Goal: Information Seeking & Learning: Learn about a topic

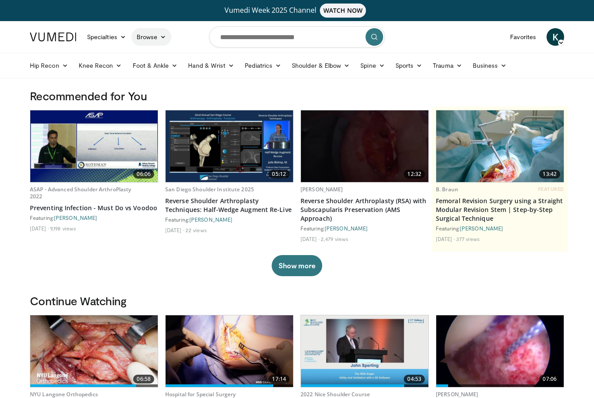
click at [156, 40] on link "Browse" at bounding box center [151, 37] width 40 height 18
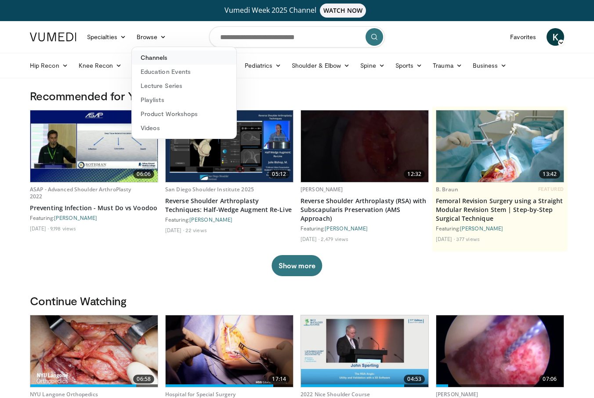
click at [160, 62] on link "Channels" at bounding box center [184, 58] width 105 height 14
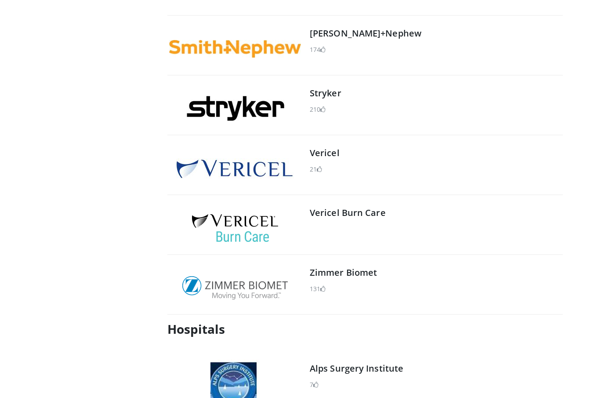
scroll to position [1265, 0]
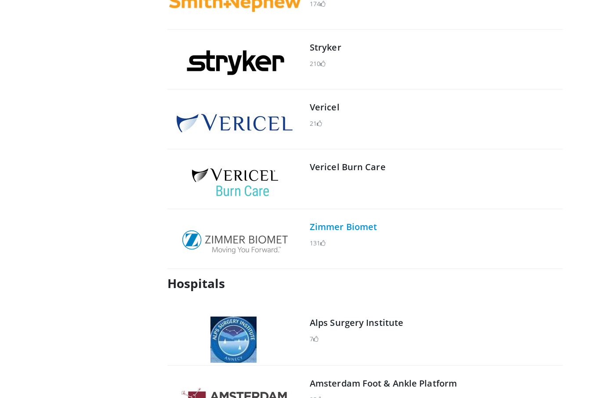
click at [355, 230] on link "Zimmer Biomet" at bounding box center [343, 227] width 67 height 12
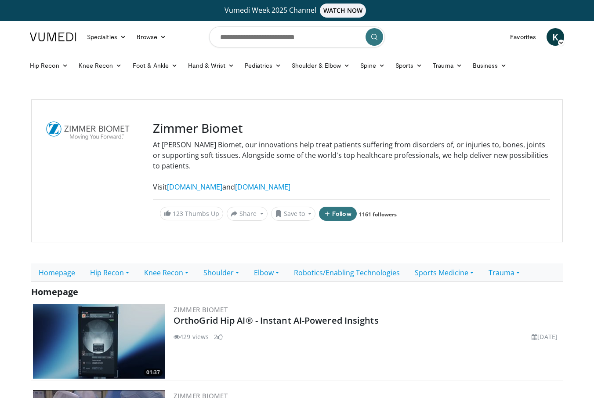
scroll to position [12, 0]
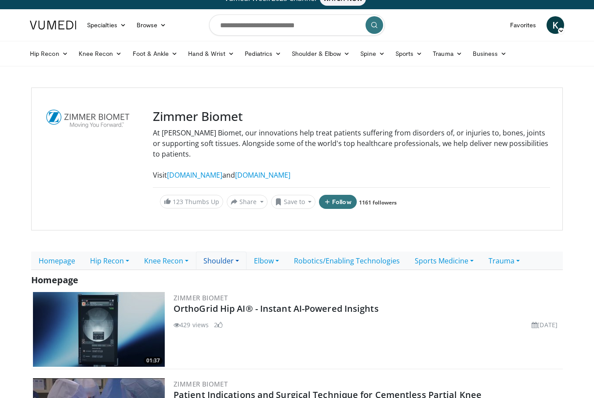
click at [220, 260] on link "Shoulder" at bounding box center [221, 260] width 51 height 18
click at [224, 282] on link "Videos" at bounding box center [231, 280] width 69 height 14
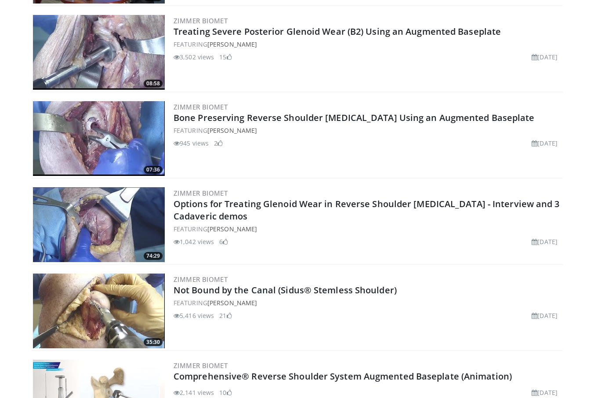
scroll to position [3362, 0]
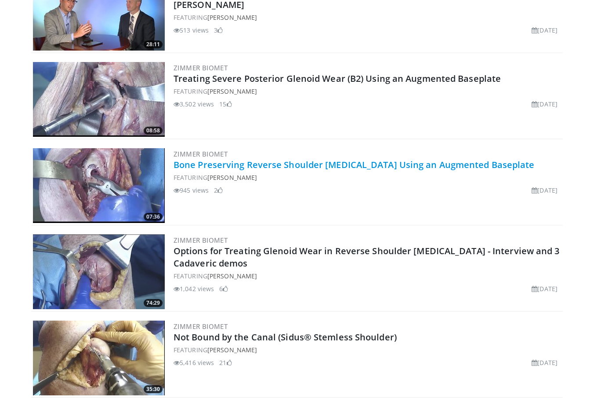
click at [268, 159] on link "Bone Preserving Reverse Shoulder Arthroplasty Using an Augmented Baseplate" at bounding box center [354, 165] width 361 height 12
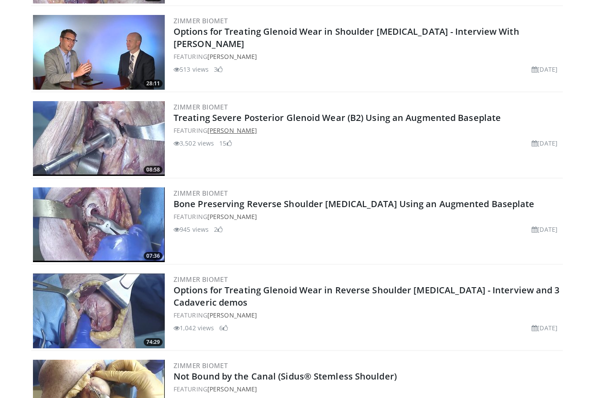
scroll to position [3312, 0]
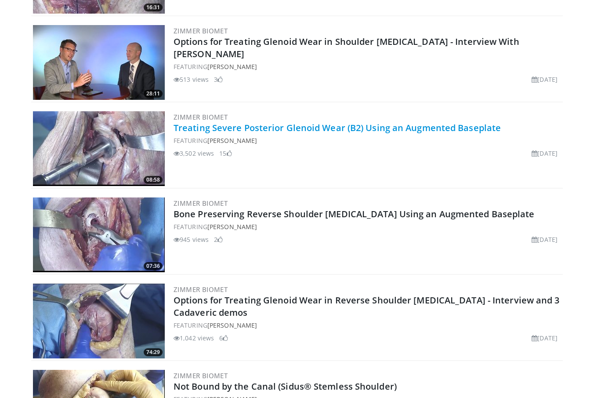
click at [259, 122] on link "Treating Severe Posterior Glenoid Wear (B2) Using an Augmented Baseplate" at bounding box center [338, 128] width 328 height 12
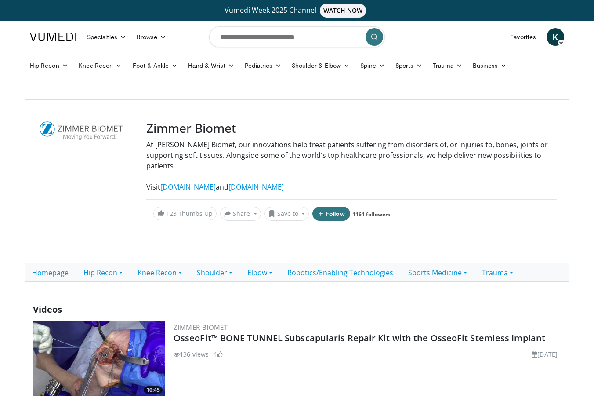
scroll to position [0, 0]
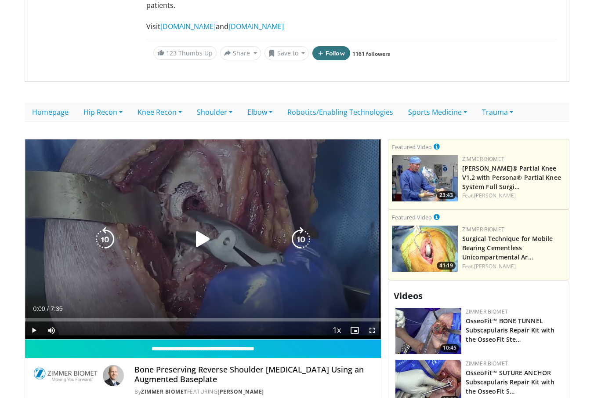
scroll to position [171, 0]
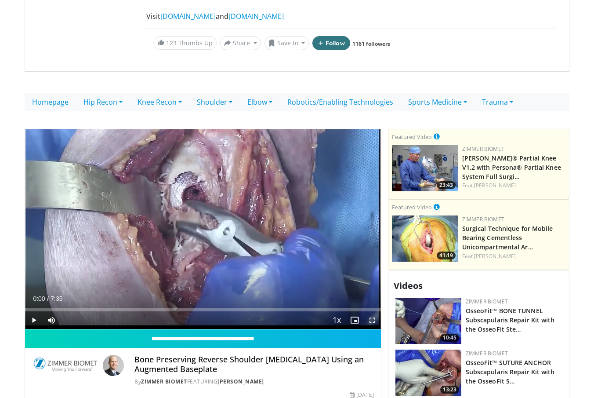
click at [375, 311] on span "Video Player" at bounding box center [373, 320] width 18 height 18
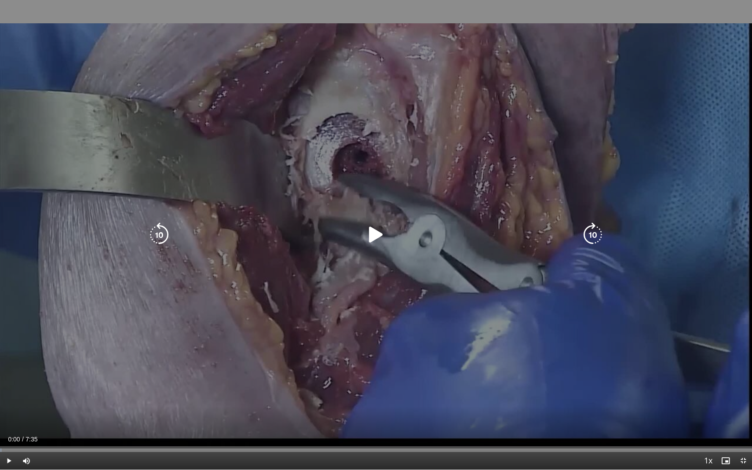
click at [374, 231] on icon "Video Player" at bounding box center [376, 234] width 25 height 25
click at [376, 234] on icon "Video Player" at bounding box center [376, 234] width 25 height 25
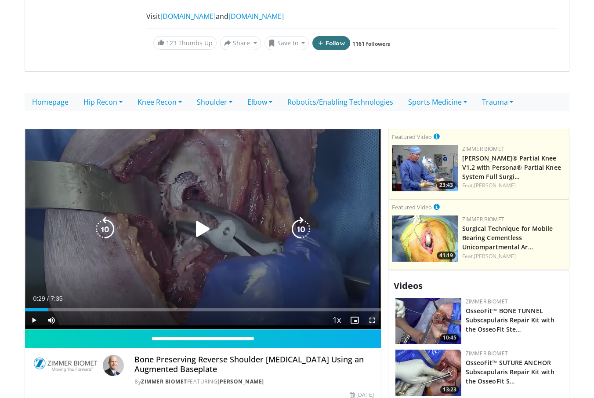
click at [205, 223] on icon "Video Player" at bounding box center [203, 229] width 25 height 25
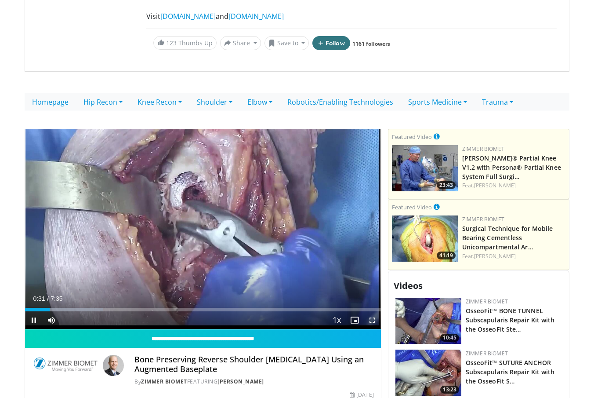
click at [373, 311] on span "Video Player" at bounding box center [373, 320] width 18 height 18
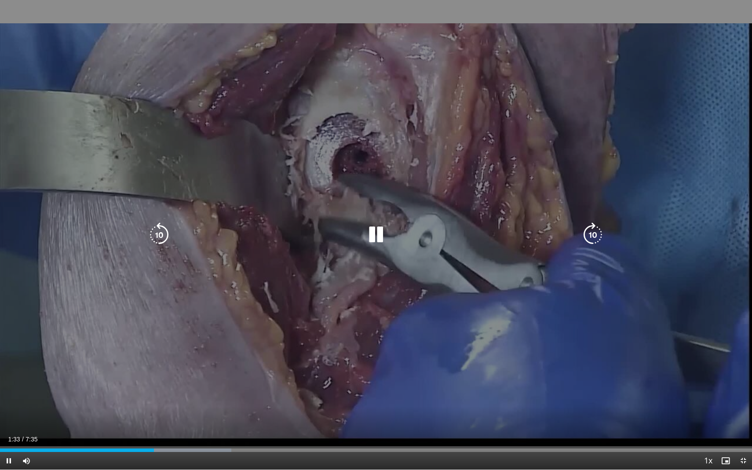
click at [169, 241] on icon "Video Player" at bounding box center [159, 234] width 25 height 25
click at [166, 239] on icon "Video Player" at bounding box center [159, 234] width 25 height 25
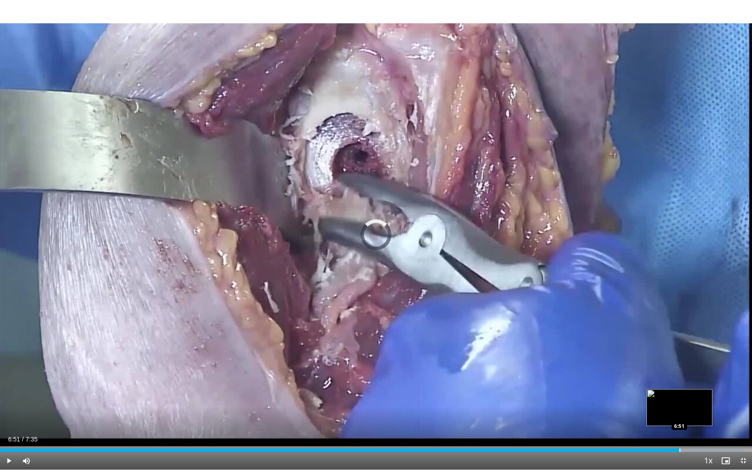
click at [594, 397] on div "Progress Bar" at bounding box center [679, 450] width 1 height 4
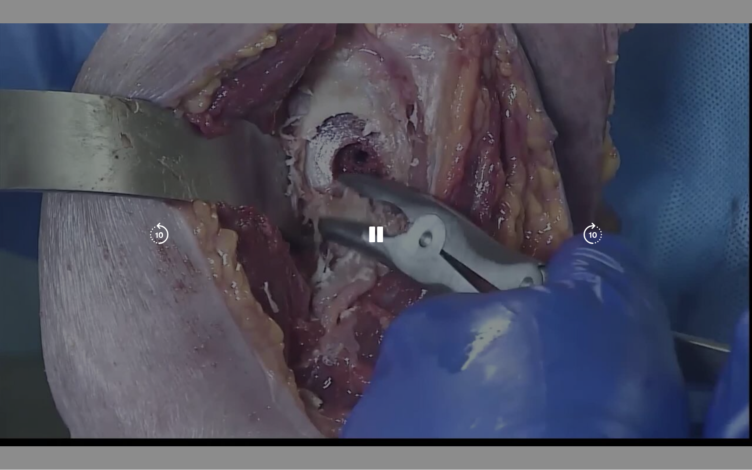
click at [0, 0] on div "Progress Bar" at bounding box center [0, 0] width 0 height 0
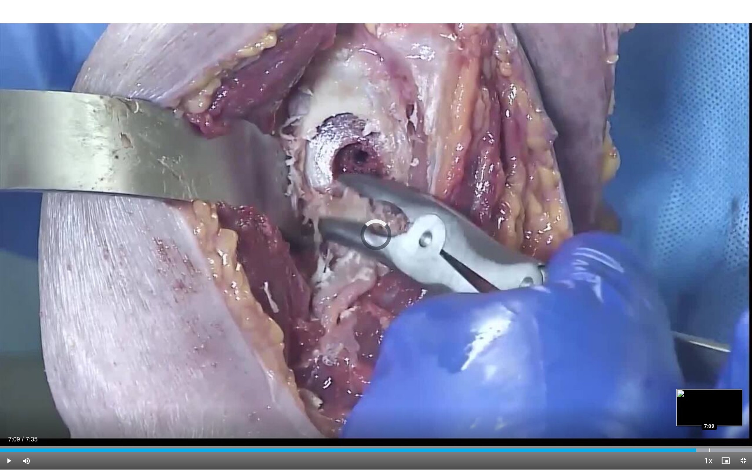
click at [594, 397] on div "Loaded : 99.98% 7:01 7:09" at bounding box center [376, 448] width 752 height 8
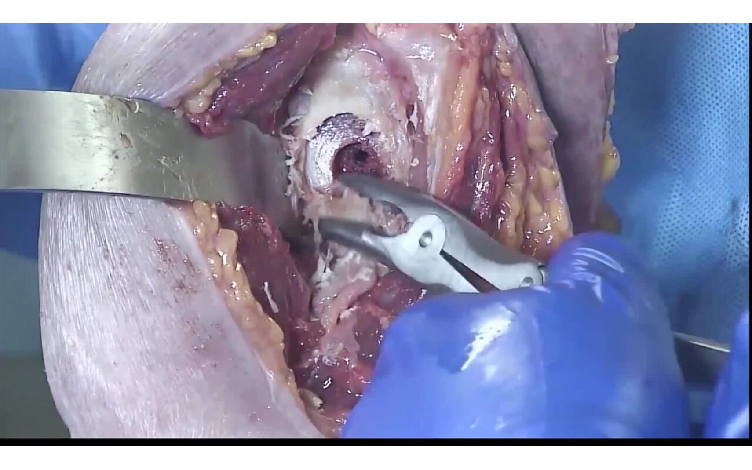
click at [594, 397] on div "Progress Bar" at bounding box center [709, 468] width 1 height 4
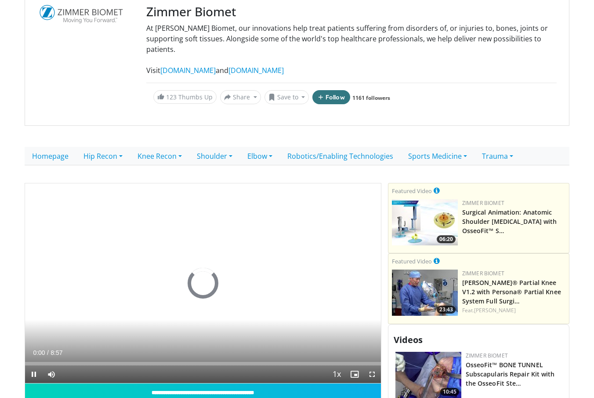
scroll to position [138, 0]
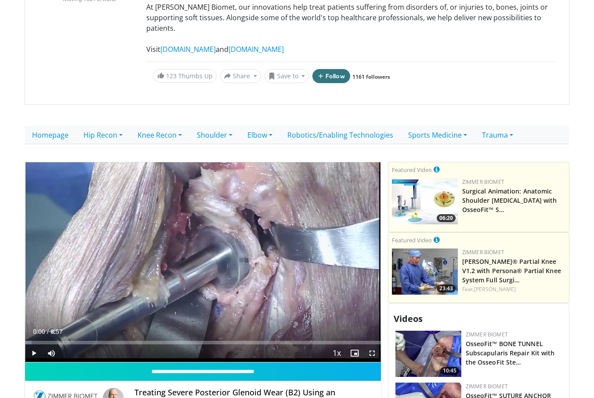
click at [373, 344] on span "Video Player" at bounding box center [373, 353] width 18 height 18
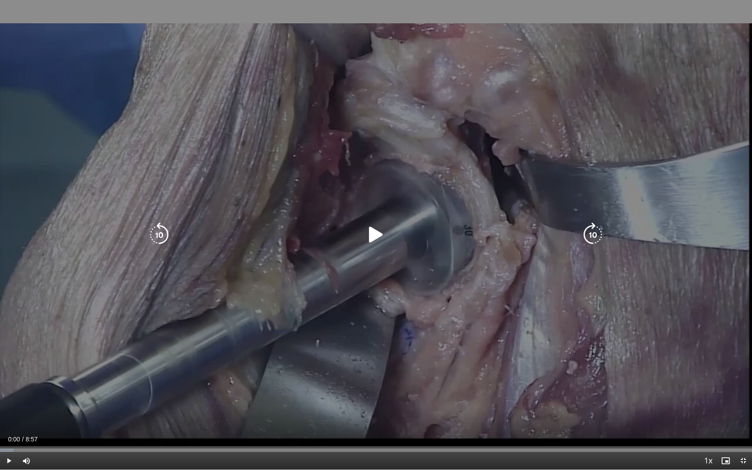
click at [381, 234] on icon "Video Player" at bounding box center [376, 234] width 25 height 25
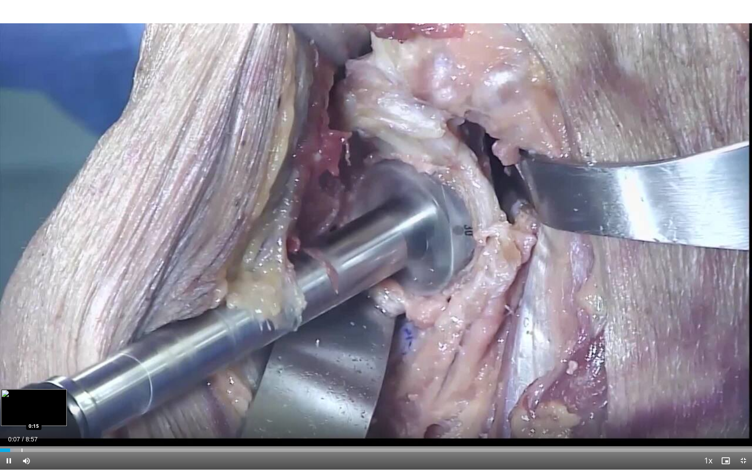
click at [22, 397] on div "Progress Bar" at bounding box center [22, 450] width 1 height 4
click at [36, 397] on div "Progress Bar" at bounding box center [36, 450] width 1 height 4
click at [47, 397] on div "Loaded : 18.45% 0:26 0:33" at bounding box center [376, 448] width 752 height 8
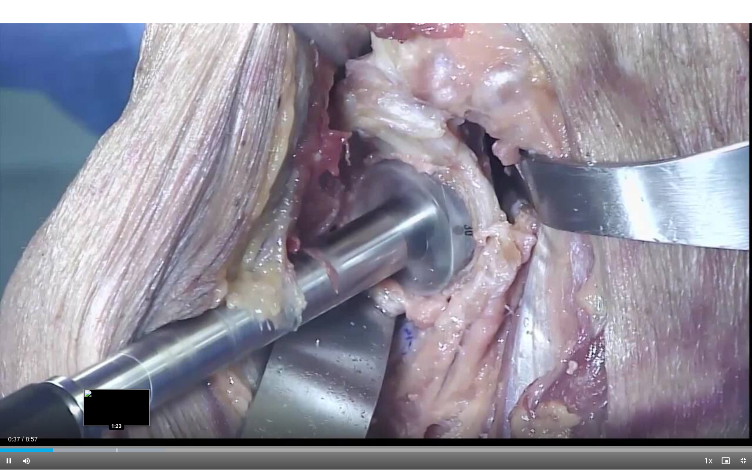
click at [117, 397] on div "Progress Bar" at bounding box center [117, 450] width 1 height 4
click at [111, 397] on div "1:23" at bounding box center [58, 450] width 117 height 4
click at [106, 397] on div "Progress Bar" at bounding box center [106, 450] width 1 height 4
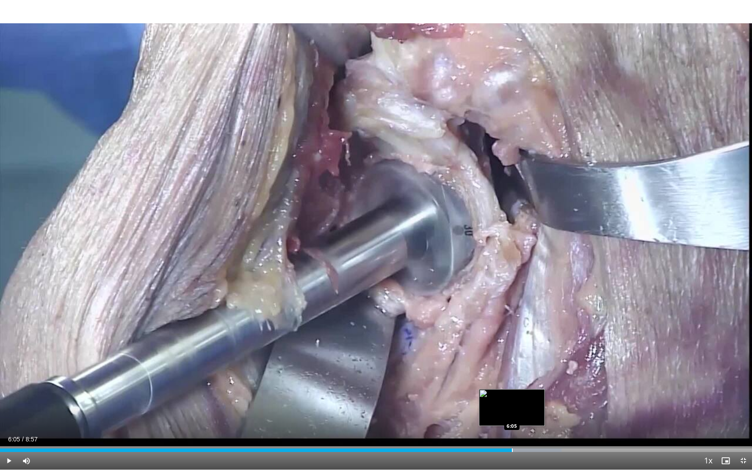
click at [512, 397] on div "Progress Bar" at bounding box center [512, 450] width 1 height 4
click at [533, 397] on div "Progress Bar" at bounding box center [533, 450] width 1 height 4
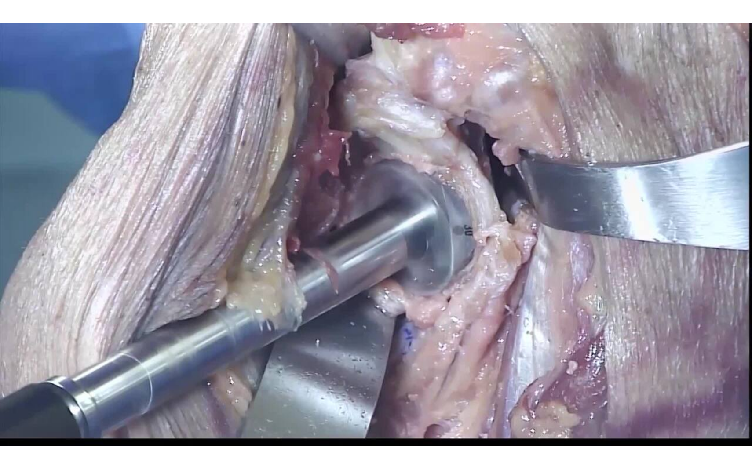
click at [562, 397] on div "10 seconds Tap to unmute" at bounding box center [376, 235] width 752 height 470
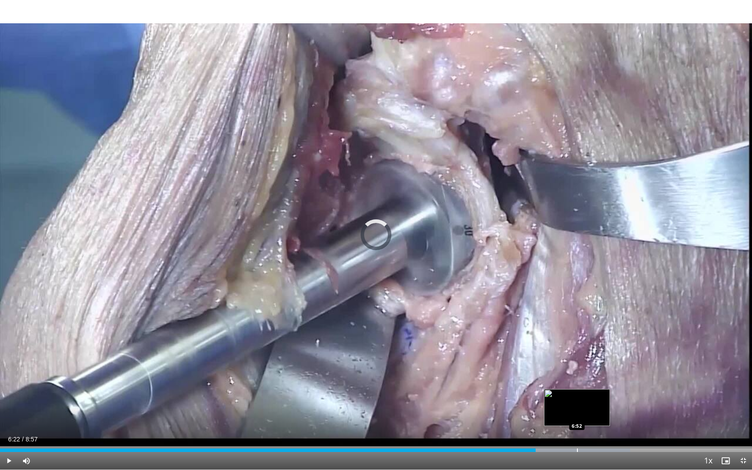
click at [577, 397] on div "Loaded : 83.79% 6:22 6:52" at bounding box center [376, 448] width 752 height 8
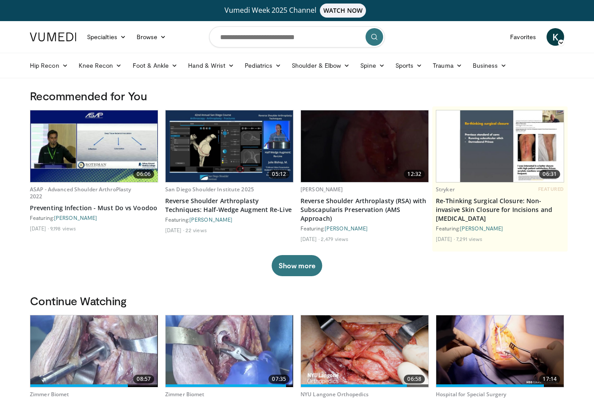
scroll to position [3, 0]
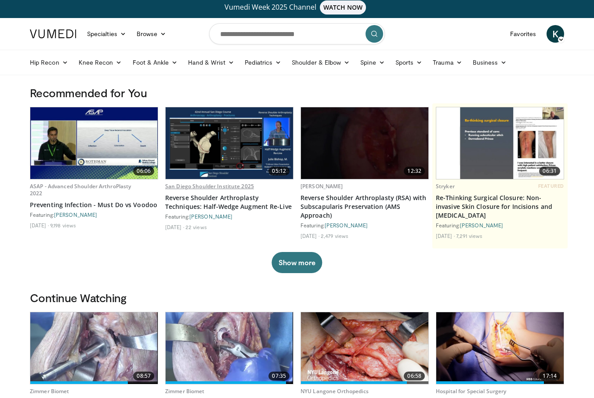
click at [234, 187] on link "San Diego Shoulder Institute 2025" at bounding box center [209, 185] width 89 height 7
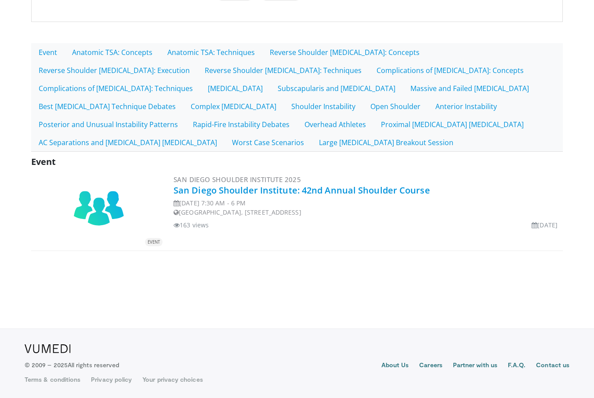
scroll to position [164, 0]
click at [242, 189] on link "San Diego Shoulder Institute: 42nd Annual Shoulder Course" at bounding box center [302, 191] width 257 height 12
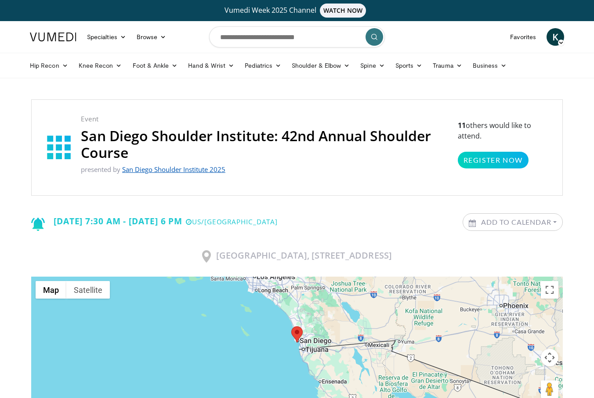
click at [203, 167] on link "San Diego Shoulder Institute 2025" at bounding box center [173, 169] width 103 height 9
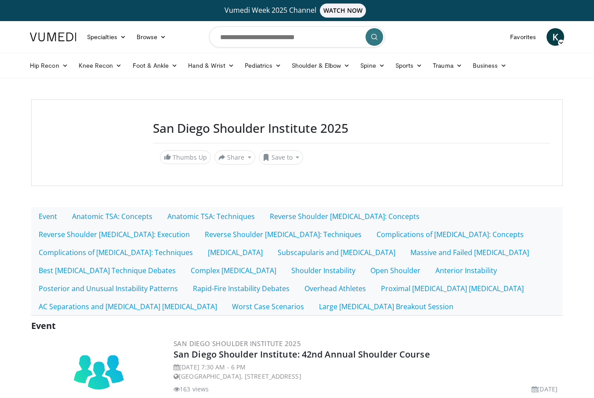
scroll to position [-7, 0]
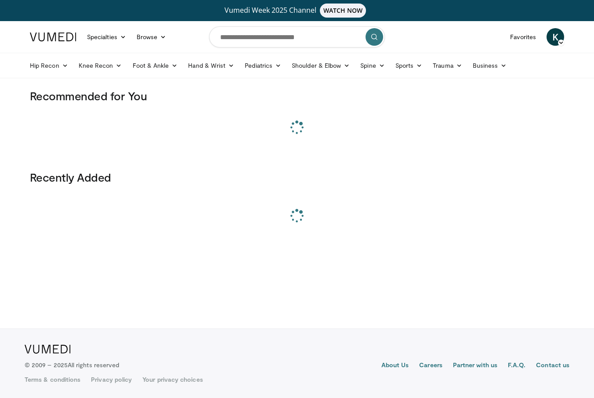
click at [216, 177] on h3 "Recently Added" at bounding box center [297, 177] width 535 height 14
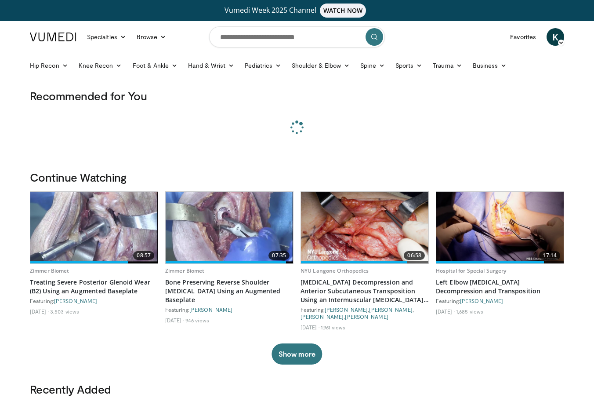
click at [222, 166] on div "Recommended for You Show more" at bounding box center [297, 129] width 545 height 81
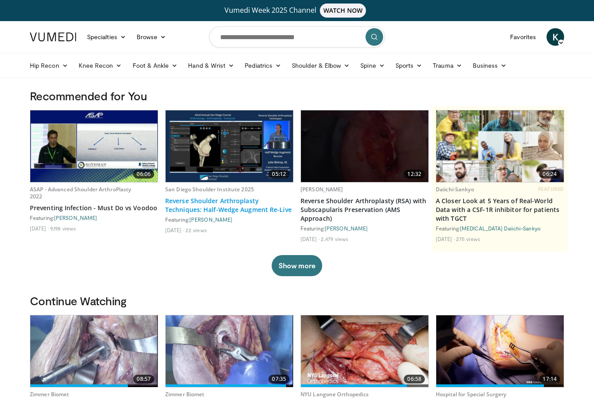
click at [229, 210] on link "Reverse Shoulder Arthroplasty Techniques: Half-Wedge Augment Re-Live" at bounding box center [229, 206] width 128 height 18
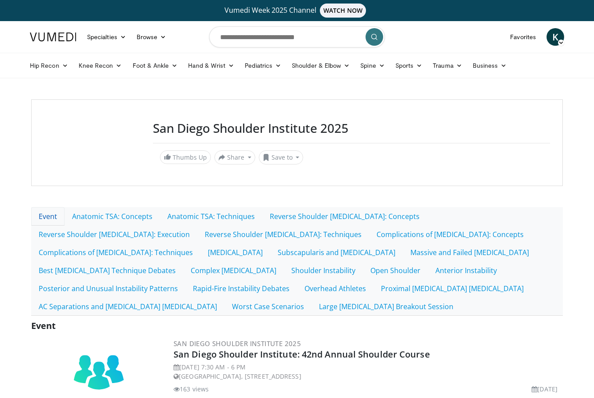
click at [55, 215] on link "Event" at bounding box center [47, 216] width 33 height 18
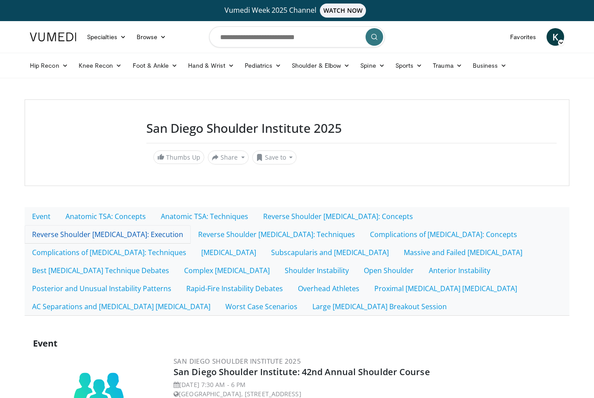
click at [191, 225] on link "Reverse Shoulder [MEDICAL_DATA]: Execution" at bounding box center [108, 234] width 166 height 18
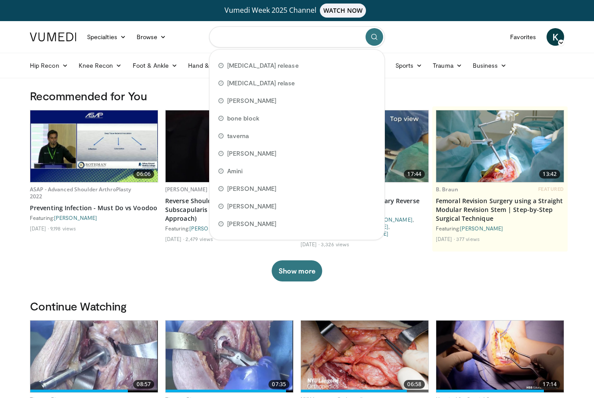
paste input "**********"
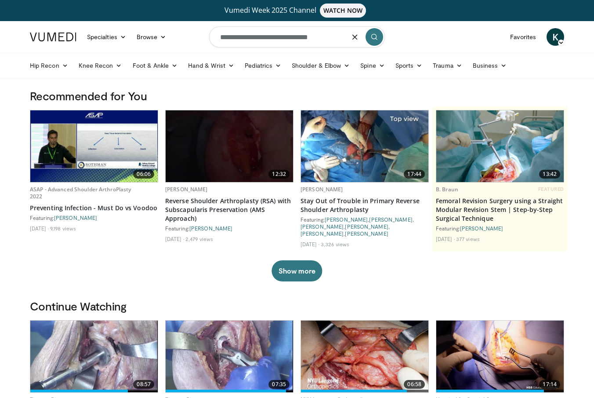
type input "**********"
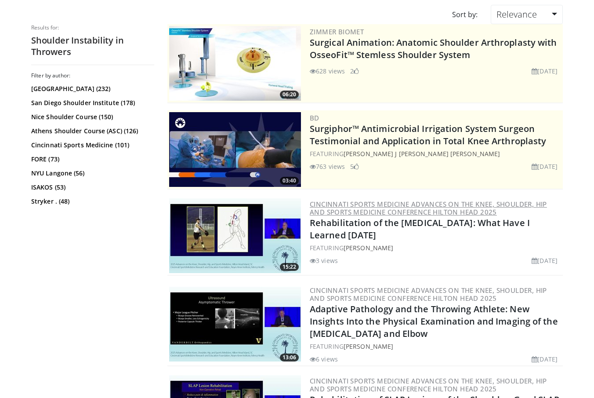
scroll to position [94, 0]
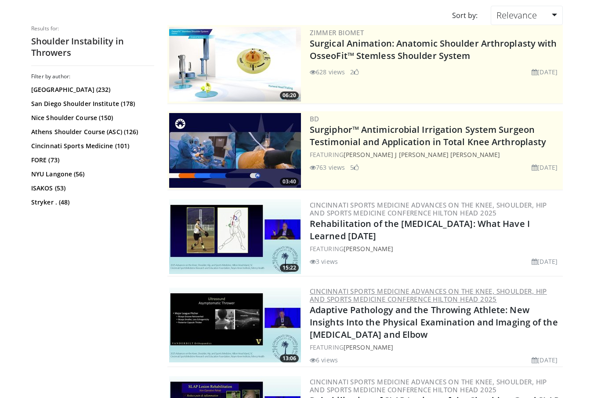
click at [418, 295] on link "Cincinnati Sports Medicine Advances on the Knee, Shoulder, Hip and Sports Medic…" at bounding box center [428, 295] width 237 height 17
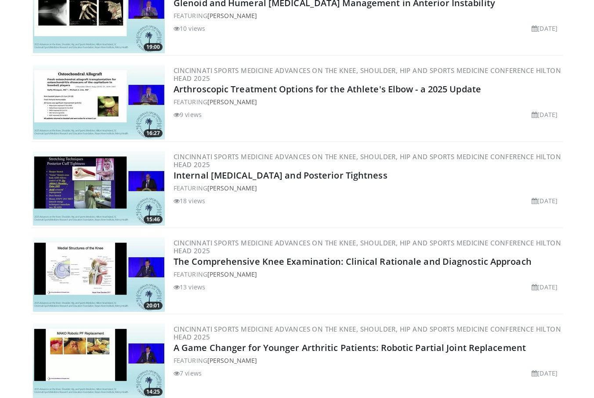
scroll to position [1406, 0]
